Goal: Task Accomplishment & Management: Use online tool/utility

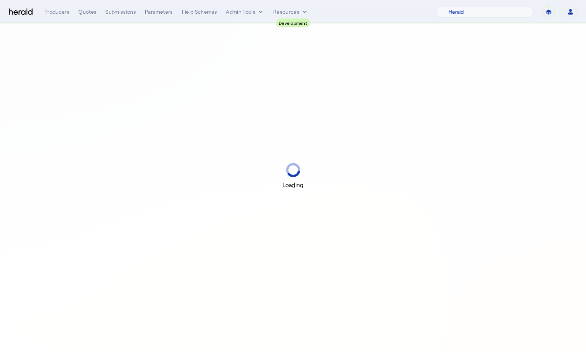
select select "pfm_2v8p_herald_api"
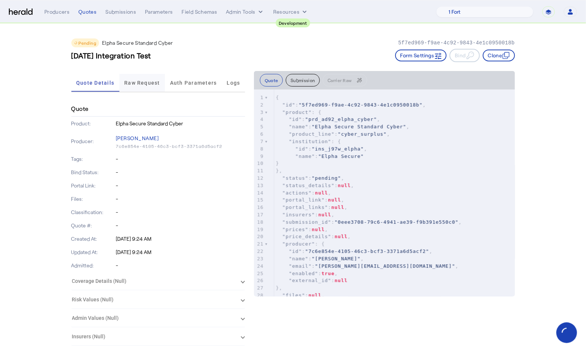
click at [140, 81] on span "Raw Request" at bounding box center [142, 82] width 36 height 5
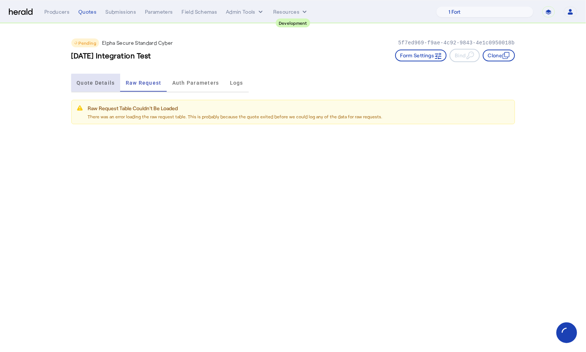
click span "Quote Details"
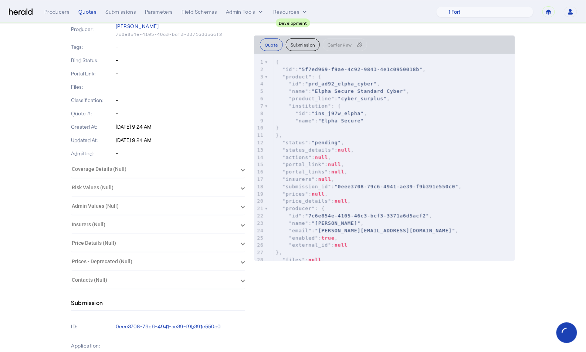
scroll to position [3, 0]
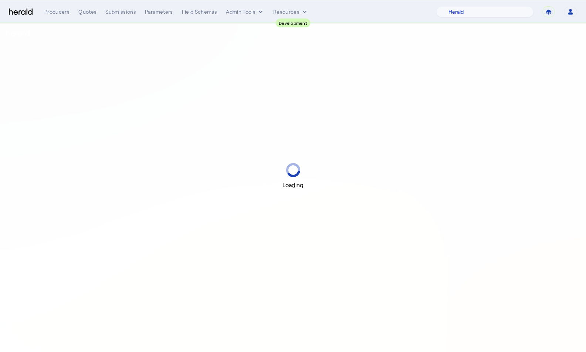
select select "pfm_2v8p_herald_api"
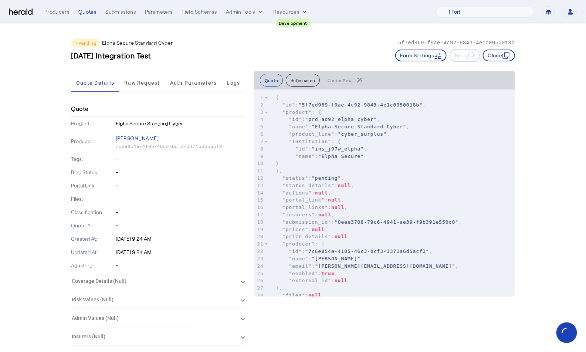
drag, startPoint x: 402, startPoint y: 41, endPoint x: 520, endPoint y: 45, distance: 118.4
copy p "5f7ed969-f9ae-4c92-9843-4e1c0950018b"
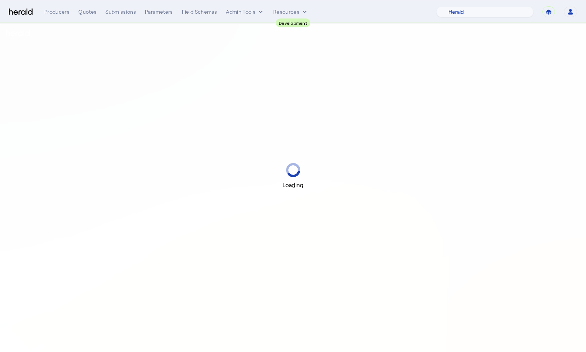
select select "pfm_2v8p_herald_api"
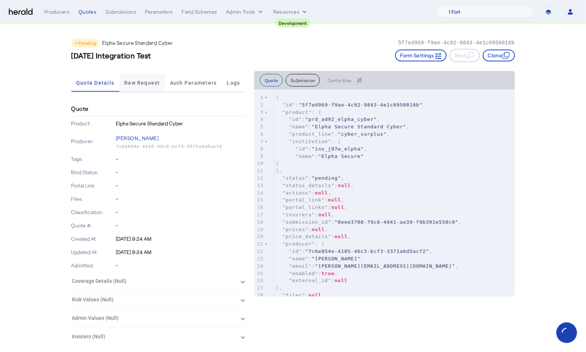
click at [143, 86] on span "Raw Request" at bounding box center [142, 83] width 36 height 18
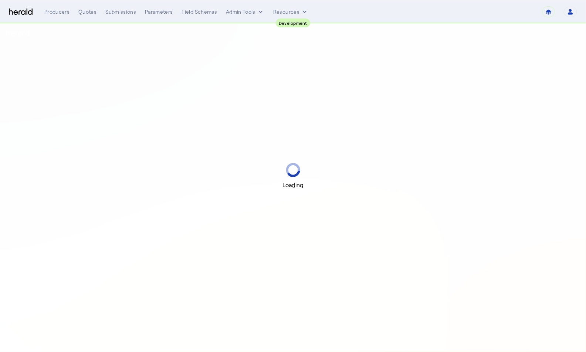
select select "pfm_2v8p_herald_api"
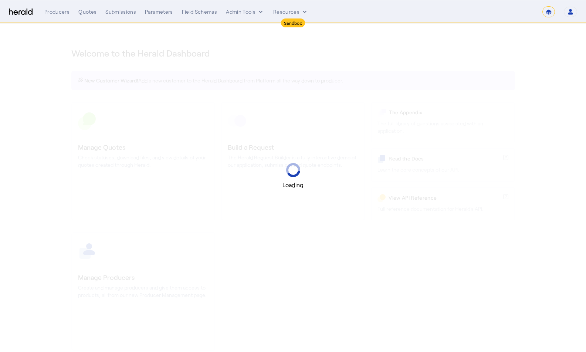
select select "*******"
select select "pfm_2v8p_herald_api"
click at [553, 14] on select "**********" at bounding box center [548, 11] width 13 height 11
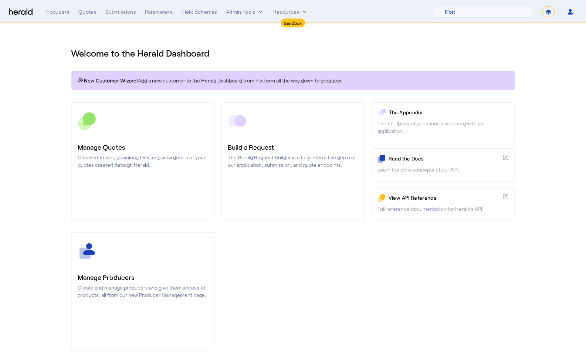
select select "**********"
click at [543, 6] on select "**********" at bounding box center [548, 11] width 13 height 11
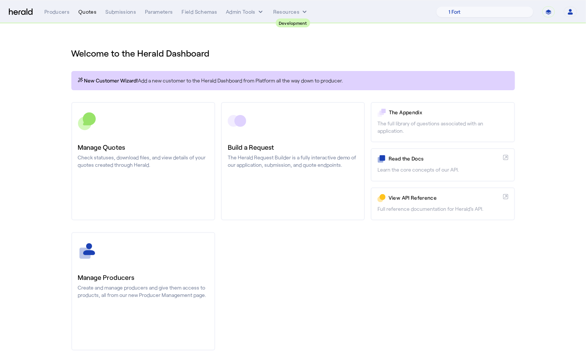
click at [87, 15] on div "Quotes" at bounding box center [87, 11] width 18 height 7
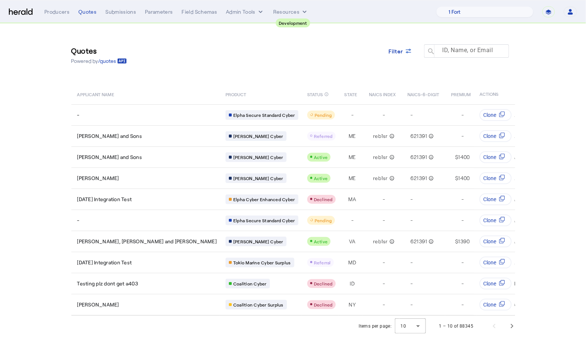
click at [450, 51] on mat-label "ID, Name, or Email" at bounding box center [467, 50] width 51 height 7
click at [450, 51] on input "ID, Name, or Email" at bounding box center [470, 50] width 67 height 9
paste input "**********"
type input "**********"
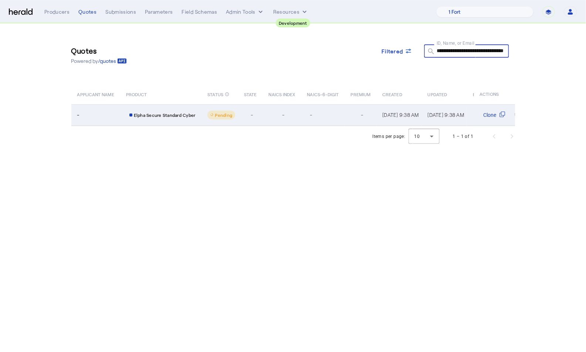
click at [247, 119] on td "-" at bounding box center [250, 114] width 24 height 21
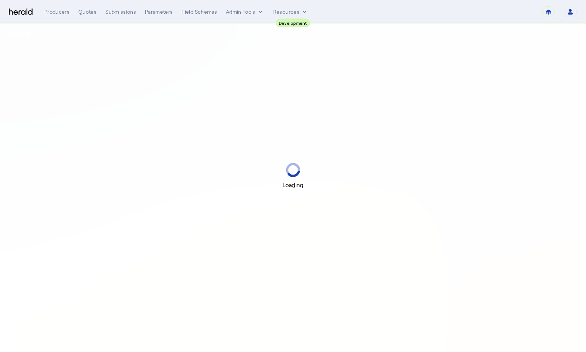
select select "pfm_2v8p_herald_api"
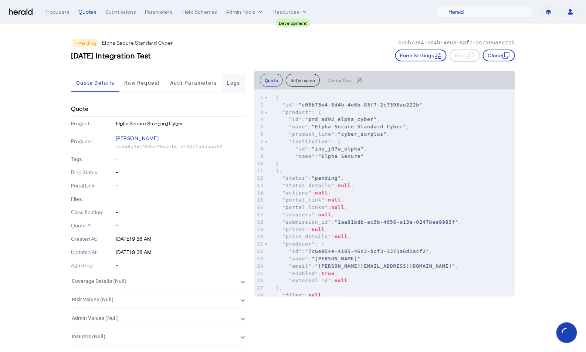
click at [227, 81] on span "Logs" at bounding box center [233, 82] width 13 height 5
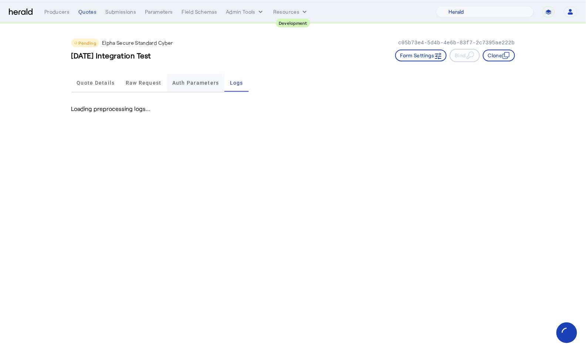
click at [202, 85] on span "Auth Parameters" at bounding box center [195, 82] width 47 height 5
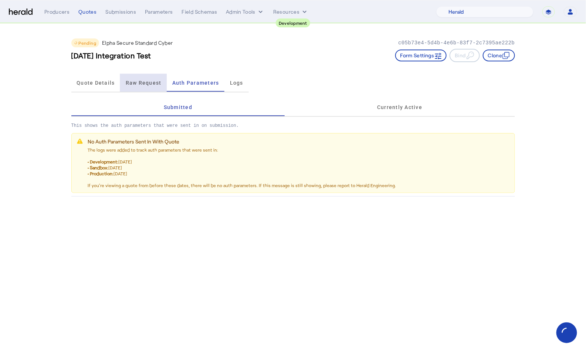
click at [142, 90] on span "Raw Request" at bounding box center [144, 83] width 36 height 18
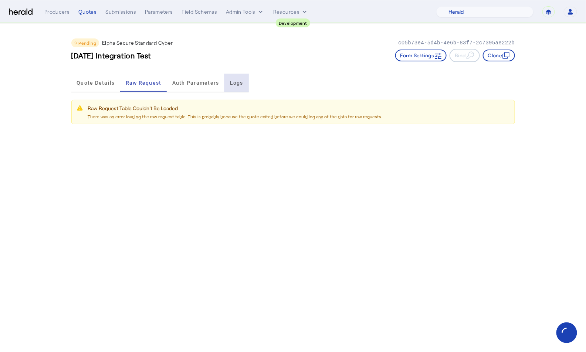
click at [226, 88] on div "Logs" at bounding box center [236, 83] width 24 height 18
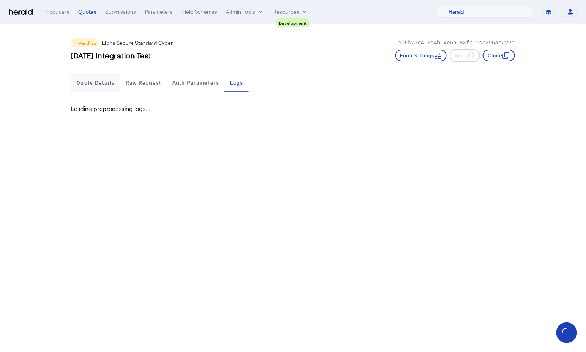
click at [91, 83] on span "Quote Details" at bounding box center [96, 82] width 38 height 5
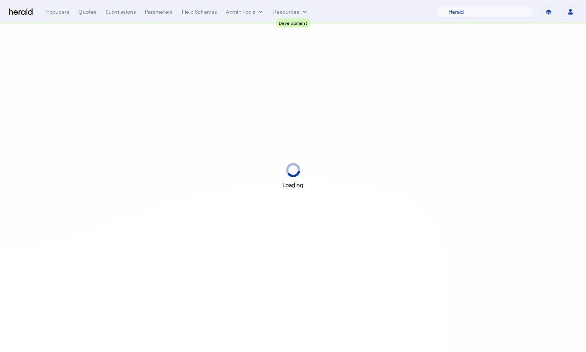
select select "pfm_2v8p_herald_api"
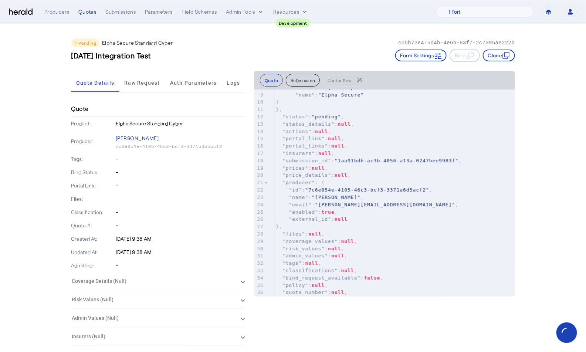
scroll to position [63, 0]
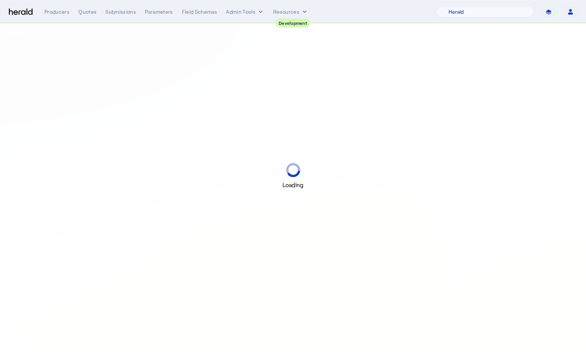
select select "pfm_2v8p_herald_api"
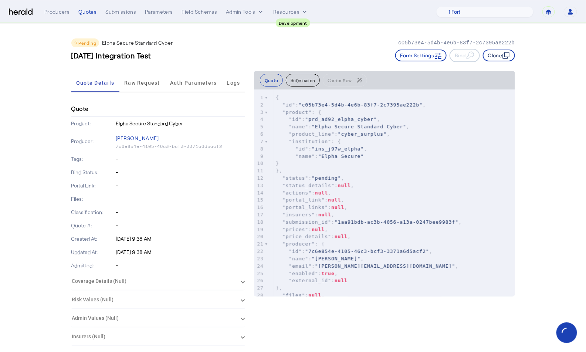
click at [508, 55] on icon "button" at bounding box center [506, 55] width 7 height 7
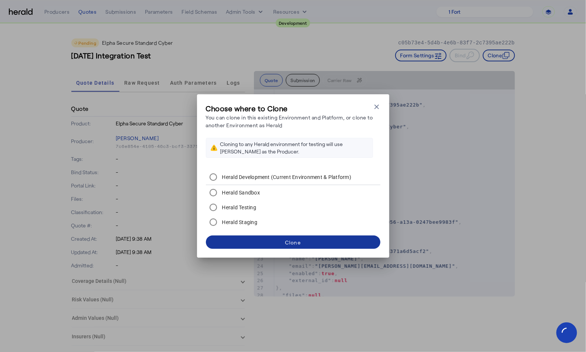
click at [339, 242] on span at bounding box center [293, 242] width 175 height 18
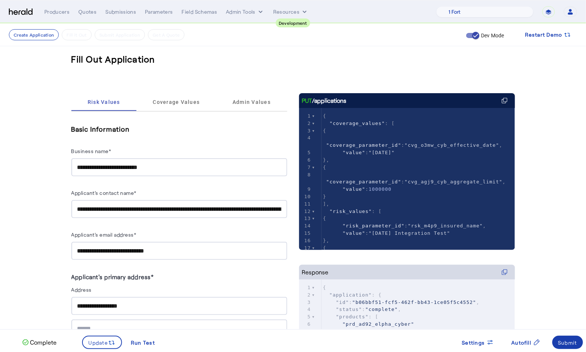
click at [560, 343] on div "Submit" at bounding box center [567, 343] width 19 height 8
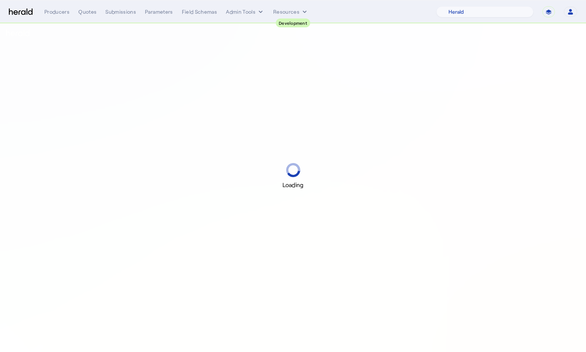
select select "pfm_2v8p_herald_api"
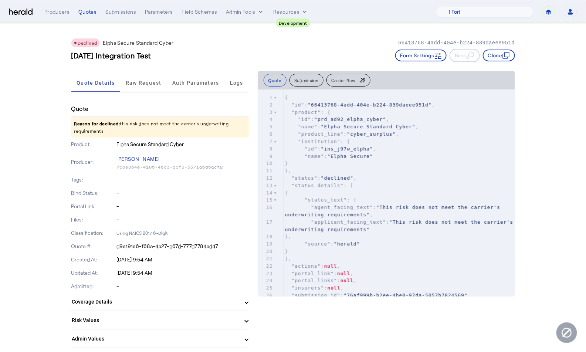
click at [413, 41] on p "66413768-4add-404e-b224-839daeee951d" at bounding box center [456, 42] width 116 height 7
click at [446, 43] on p "66413768-4add-404e-b224-839daeee951d" at bounding box center [456, 42] width 116 height 7
drag, startPoint x: 510, startPoint y: 44, endPoint x: 396, endPoint y: 45, distance: 113.2
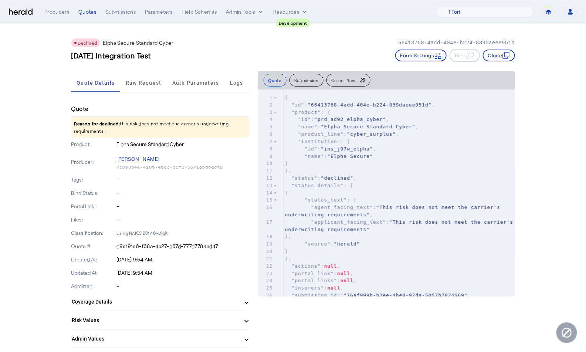
copy p "66413768-4add-404e-b224-839daeee951d"
click at [91, 11] on div "Quotes" at bounding box center [87, 11] width 18 height 7
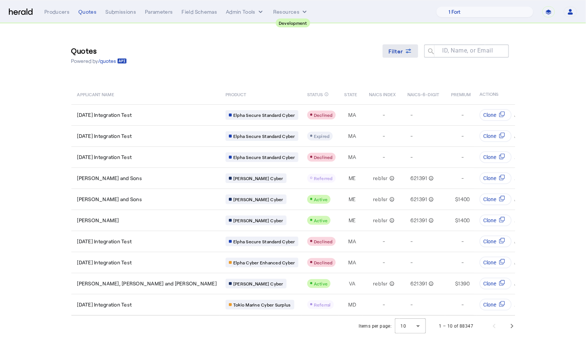
click at [405, 54] on icon at bounding box center [408, 50] width 7 height 7
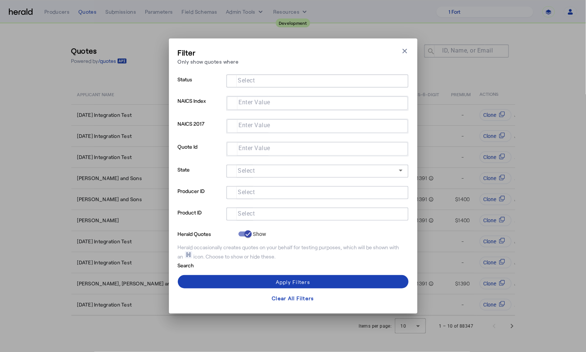
click at [292, 211] on input "Select" at bounding box center [316, 213] width 168 height 9
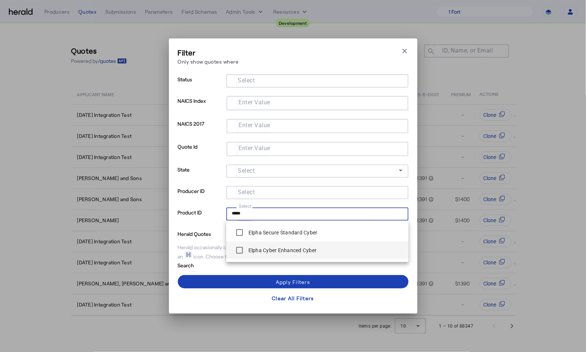
type input "*****"
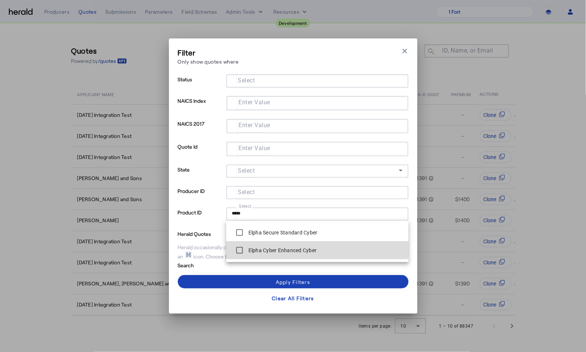
click at [293, 248] on label "Elpha Cyber Enhanced Cyber" at bounding box center [282, 250] width 70 height 7
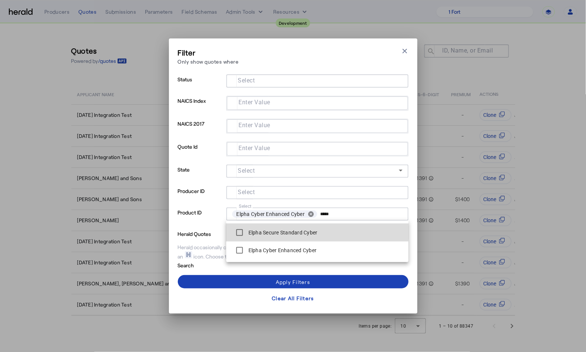
click at [290, 231] on label "Elpha Secure Standard Cyber" at bounding box center [282, 232] width 71 height 7
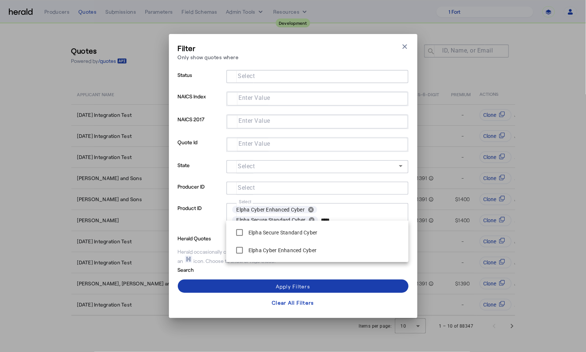
click at [281, 288] on div "Apply Filters" at bounding box center [293, 287] width 34 height 8
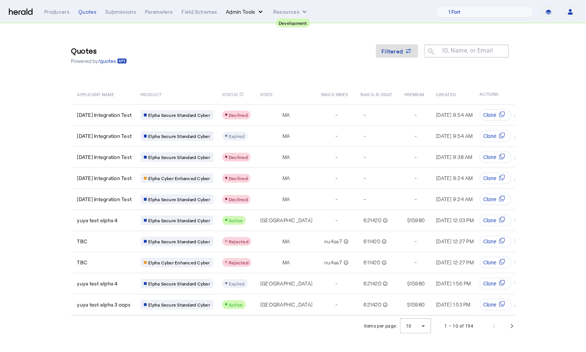
click at [245, 10] on button "Admin Tools" at bounding box center [245, 11] width 38 height 7
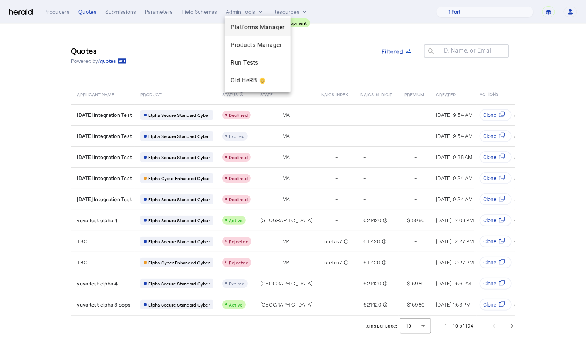
click at [261, 32] on div "Platforms Manager" at bounding box center [258, 27] width 66 height 18
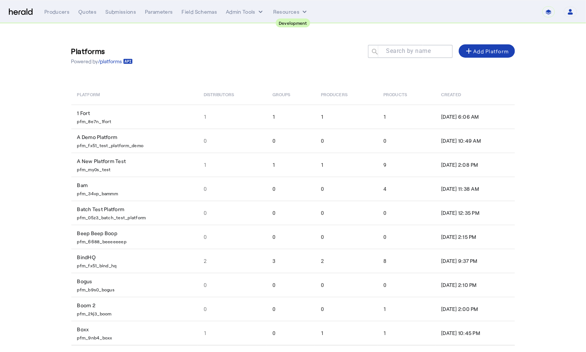
click at [420, 54] on mat-label "Search by name" at bounding box center [408, 51] width 45 height 7
click at [420, 54] on input "Search by name" at bounding box center [413, 51] width 67 height 9
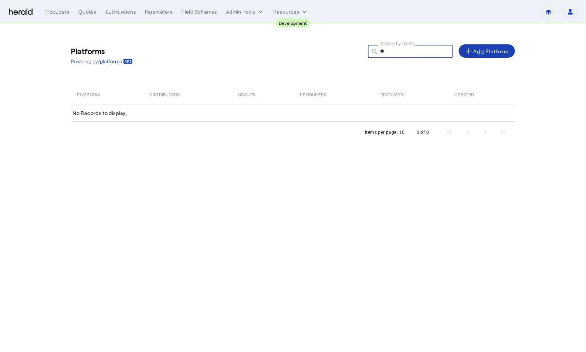
type input "*"
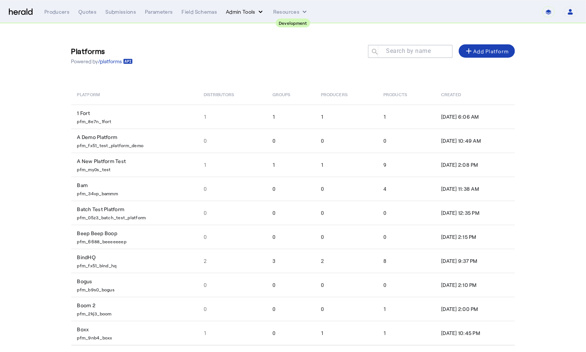
click at [257, 11] on icon "internal dropdown menu" at bounding box center [260, 11] width 7 height 7
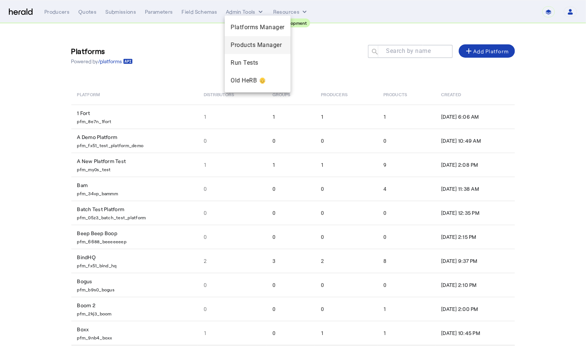
click at [244, 48] on span "Products Manager" at bounding box center [258, 45] width 54 height 9
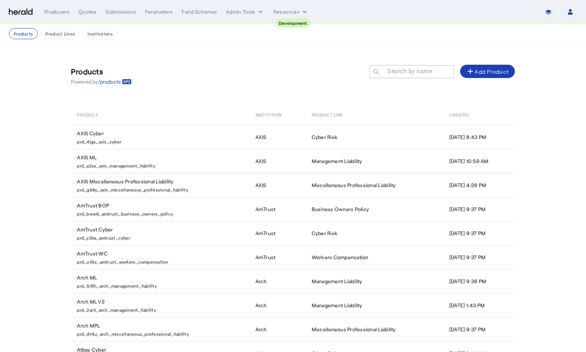
click at [393, 68] on mat-label "Search by name" at bounding box center [410, 71] width 45 height 7
click at [393, 67] on input "Search by name" at bounding box center [415, 71] width 67 height 9
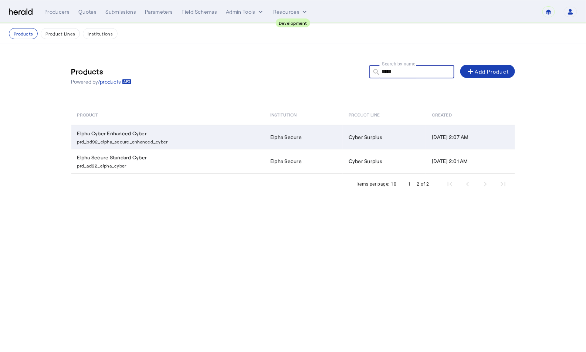
type input "*****"
drag, startPoint x: 163, startPoint y: 142, endPoint x: 77, endPoint y: 142, distance: 86.2
click at [77, 142] on td "Elpha Cyber Enhanced Cyber prd_bd92_elpha_secure_enhanced_cyber" at bounding box center [167, 137] width 193 height 24
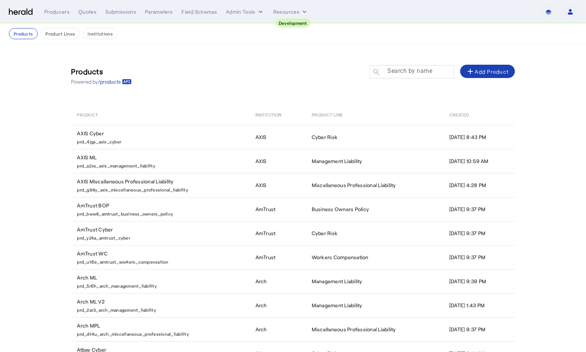
click at [415, 73] on mat-label "Search by name" at bounding box center [410, 71] width 45 height 7
click at [415, 73] on input "Search by name" at bounding box center [415, 71] width 67 height 9
paste input "**********"
type input "**********"
